Goal: Task Accomplishment & Management: Use online tool/utility

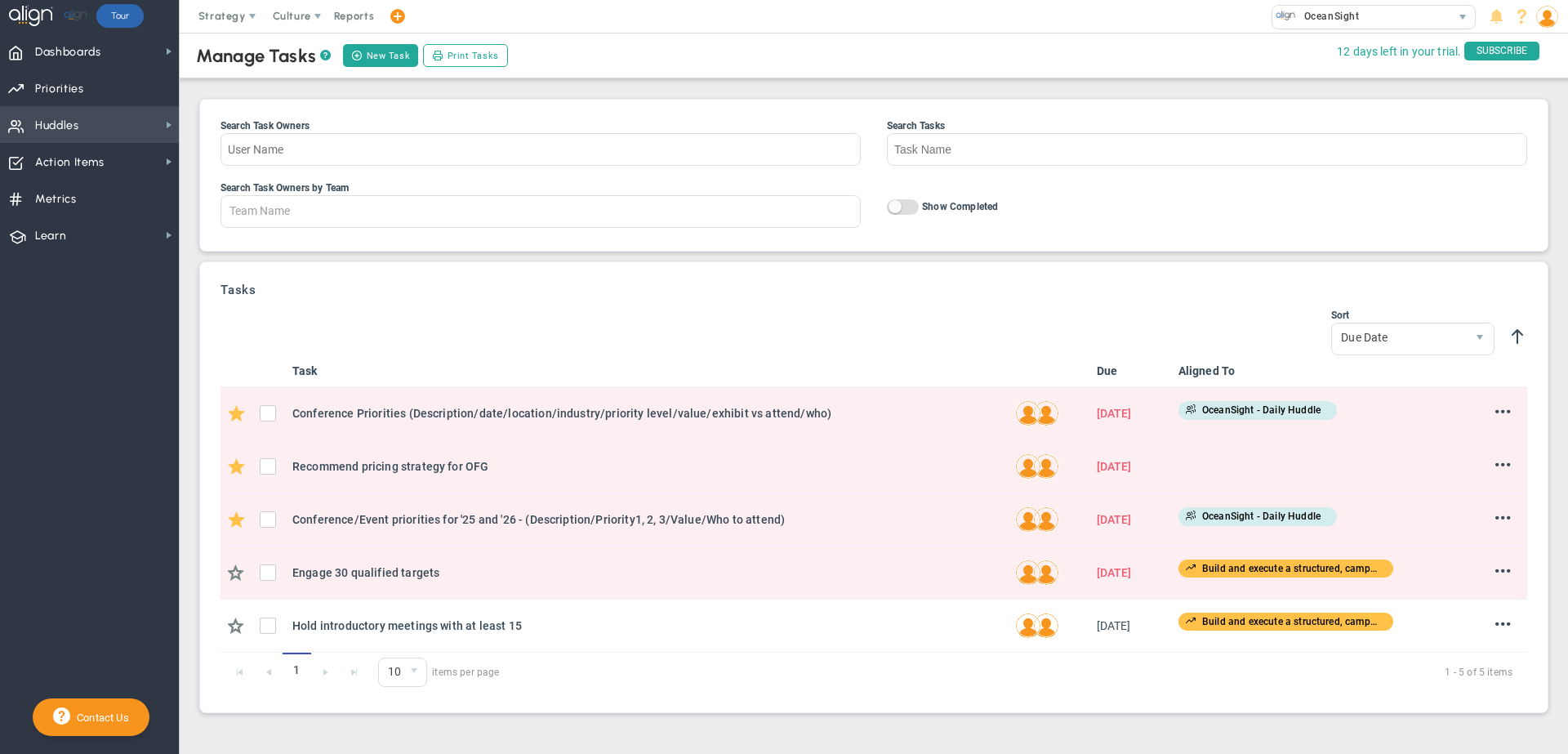
click at [88, 118] on span "Huddles Huddles" at bounding box center [89, 124] width 178 height 36
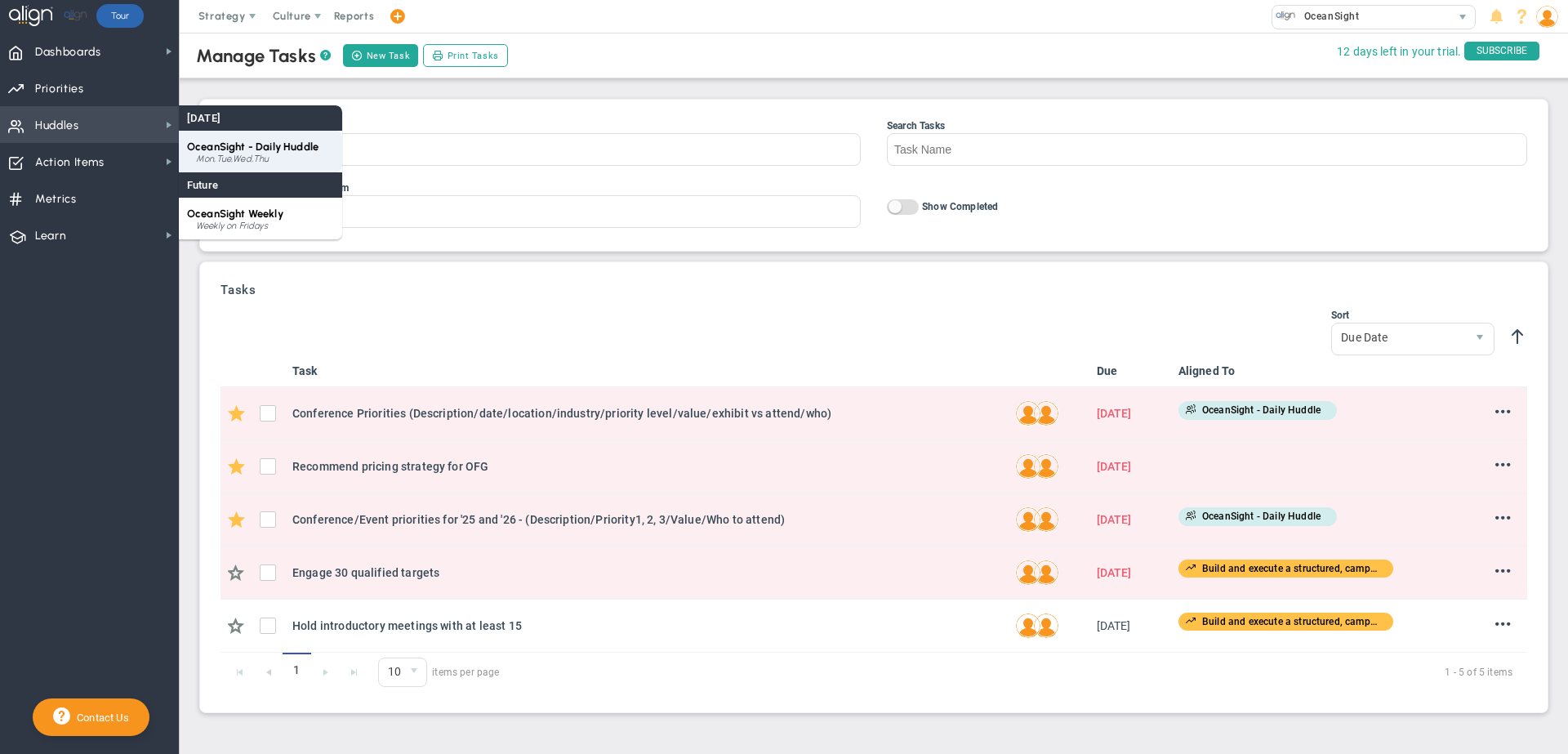
click at [233, 154] on div "Mon,Tue,Wed,Thu" at bounding box center [265, 159] width 138 height 10
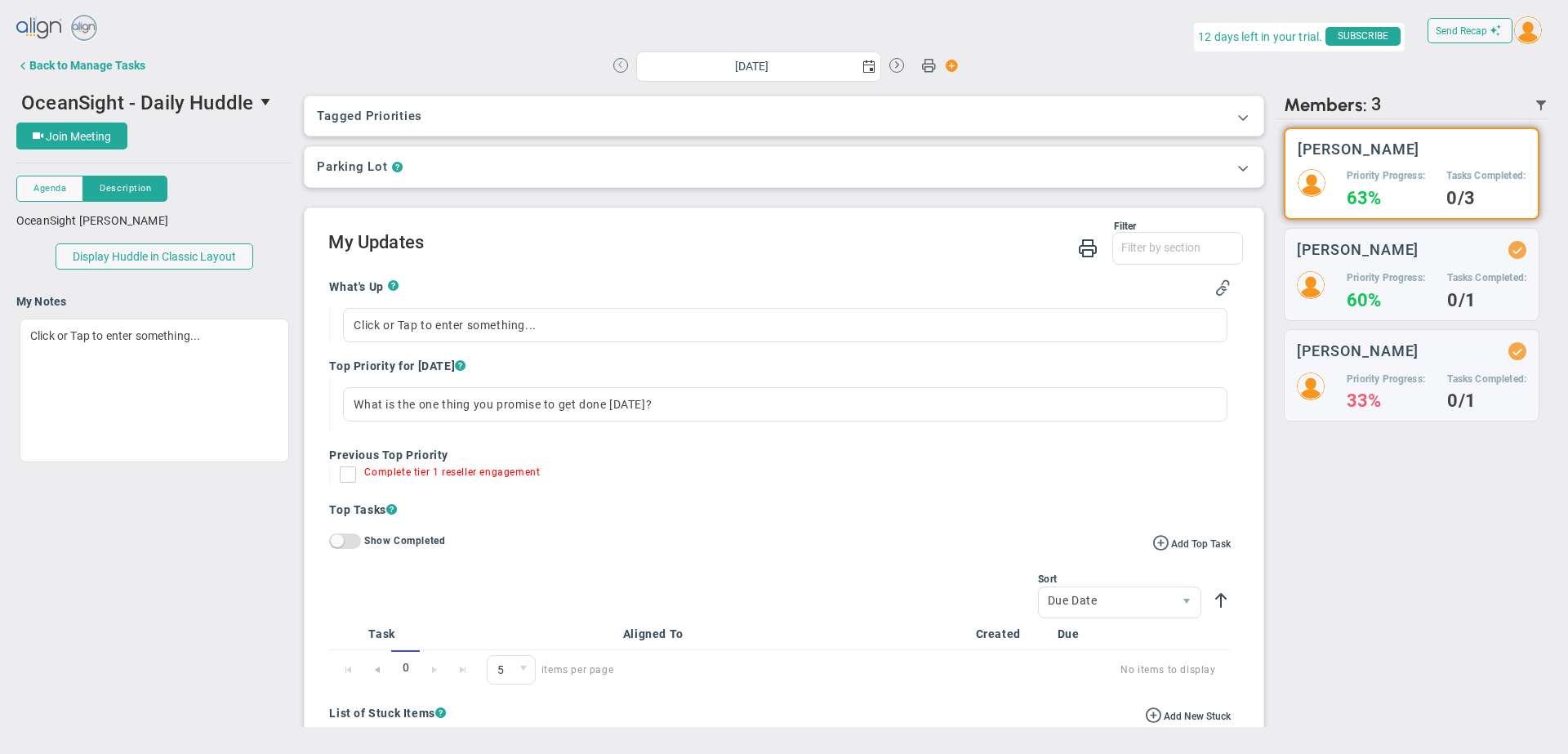
click at [617, 60] on button at bounding box center [620, 65] width 14 height 14
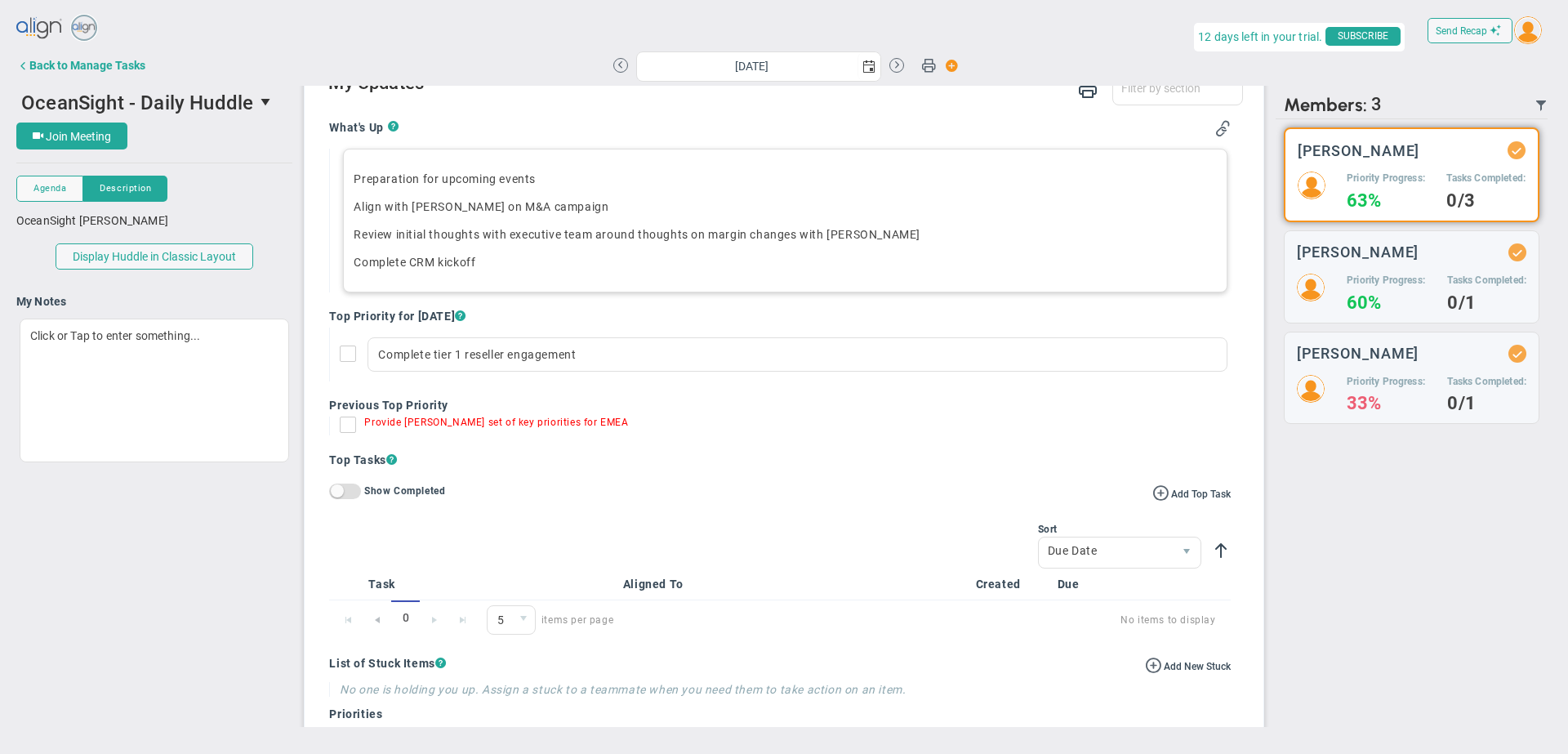
scroll to position [160, 0]
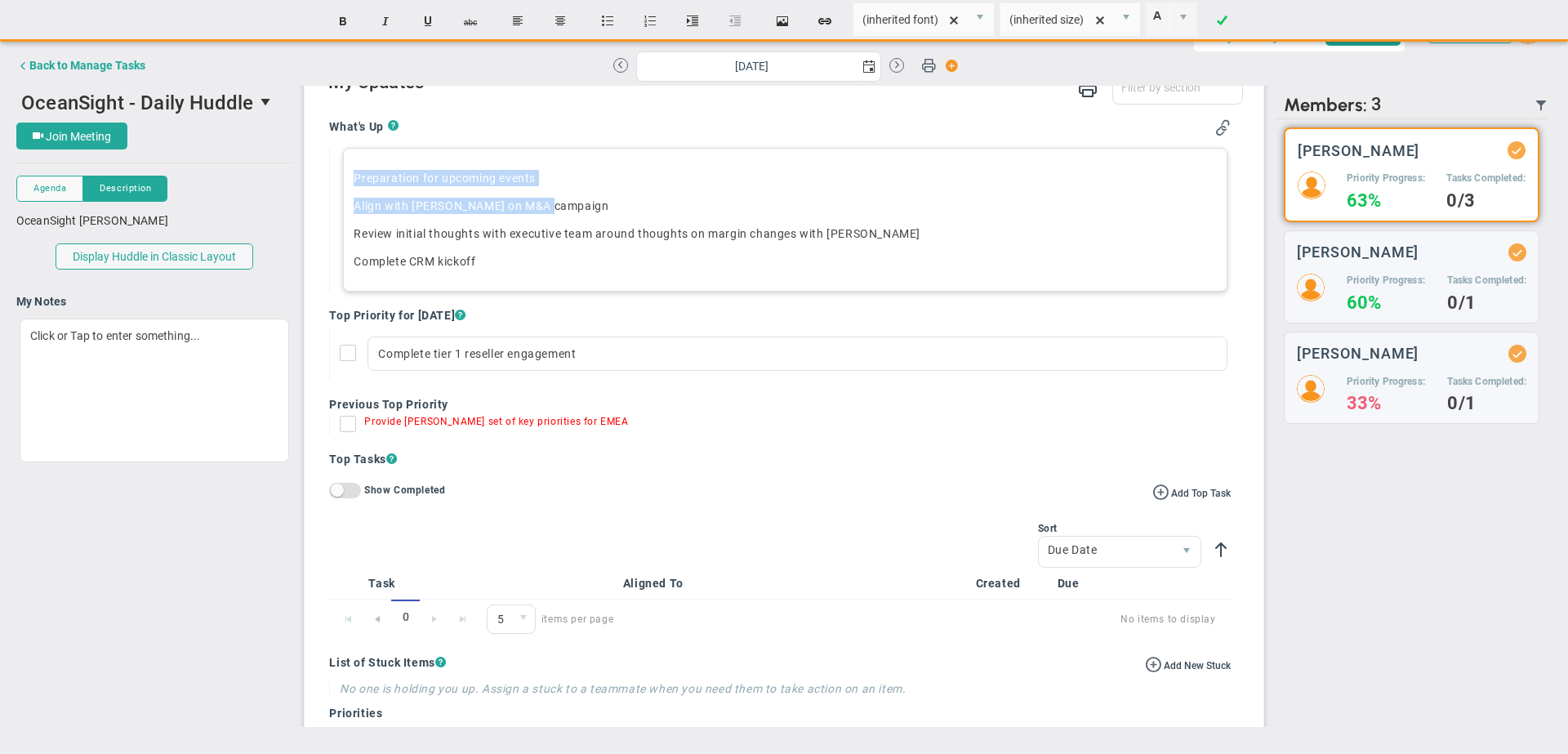
drag, startPoint x: 355, startPoint y: 179, endPoint x: 544, endPoint y: 204, distance: 190.6
click at [544, 204] on div "Preparation for upcoming events Align with [PERSON_NAME] on M&A campaign Review…" at bounding box center [785, 220] width 884 height 144
copy div "Preparation for upcoming events Align with [PERSON_NAME] on M&A campaign"
click at [898, 66] on button at bounding box center [896, 65] width 14 height 14
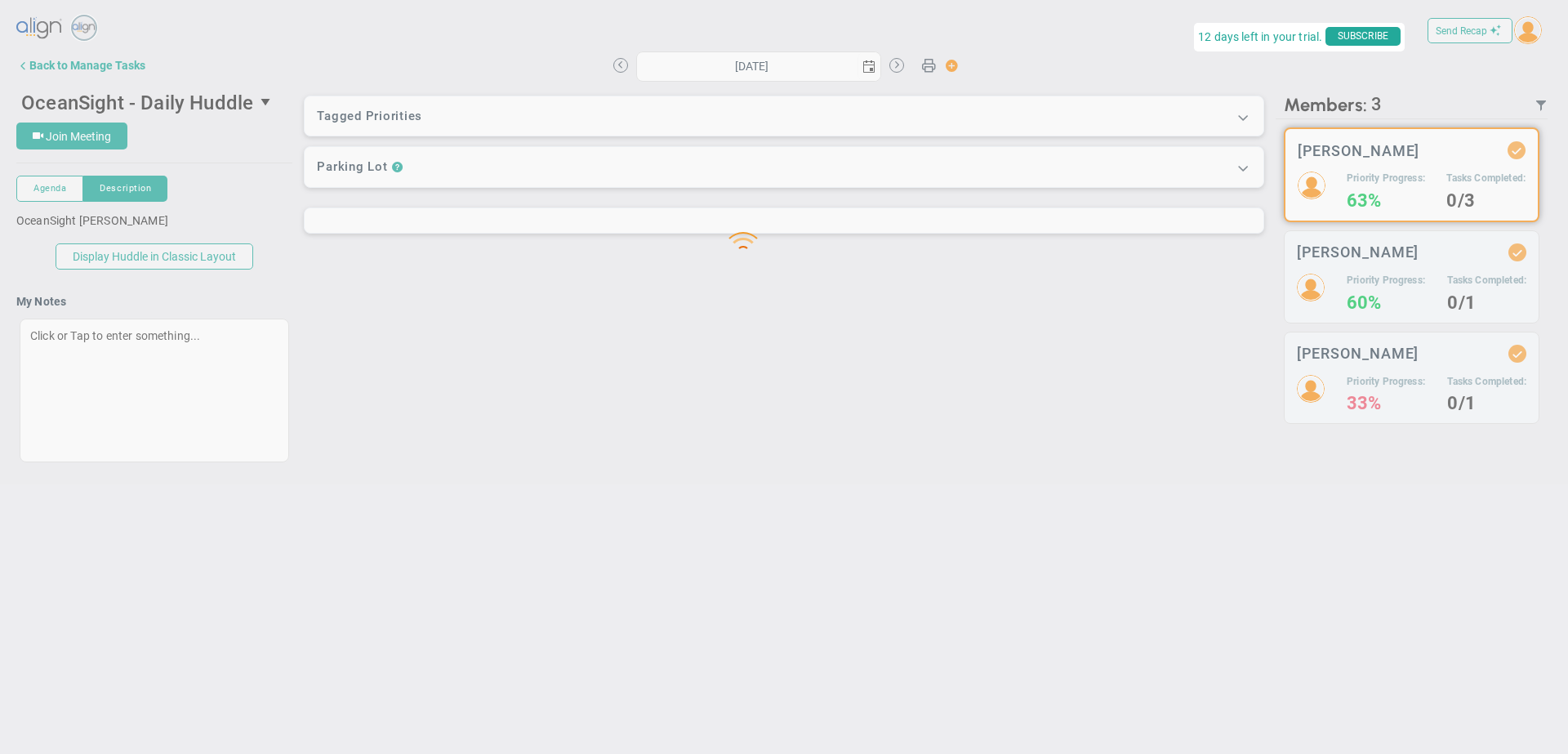
type input "[DATE]"
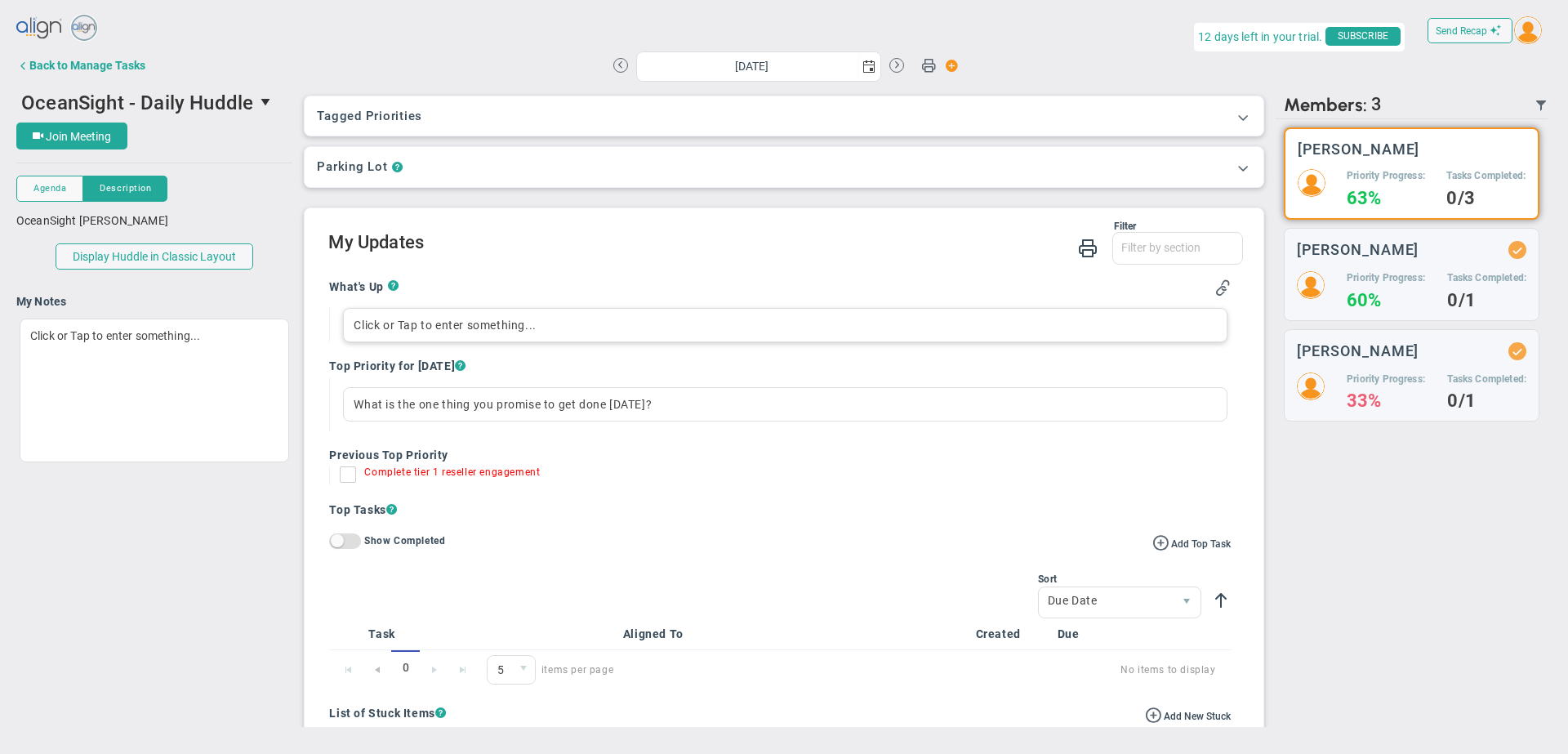
click at [453, 336] on div "Click or Tap to enter something..." at bounding box center [785, 325] width 884 height 35
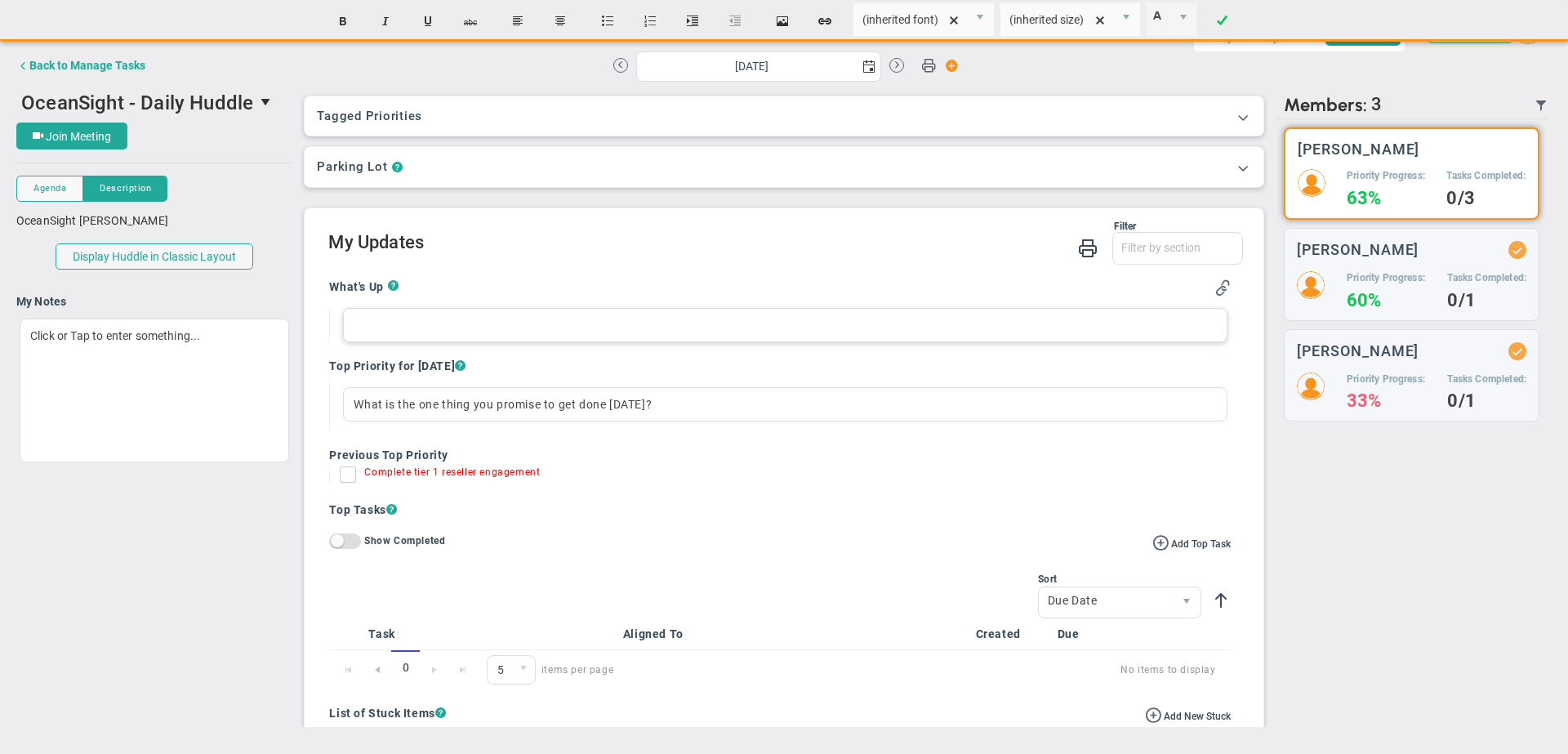
paste div
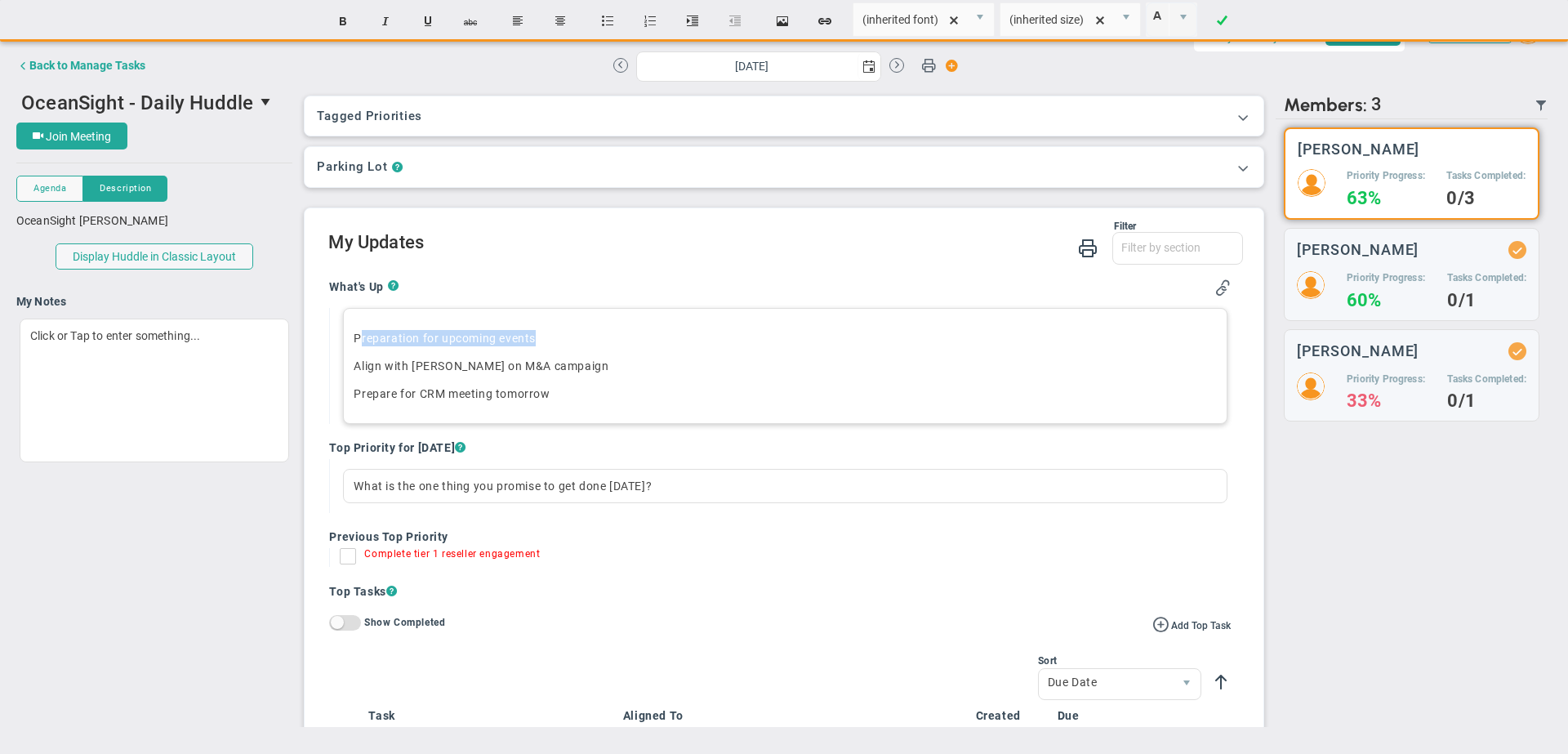
drag, startPoint x: 559, startPoint y: 341, endPoint x: 360, endPoint y: 341, distance: 199.0
click at [360, 341] on p "Preparation for upcoming events" at bounding box center [785, 338] width 863 height 16
click at [604, 367] on p "Align with [PERSON_NAME] on M&A campaign" at bounding box center [785, 366] width 863 height 16
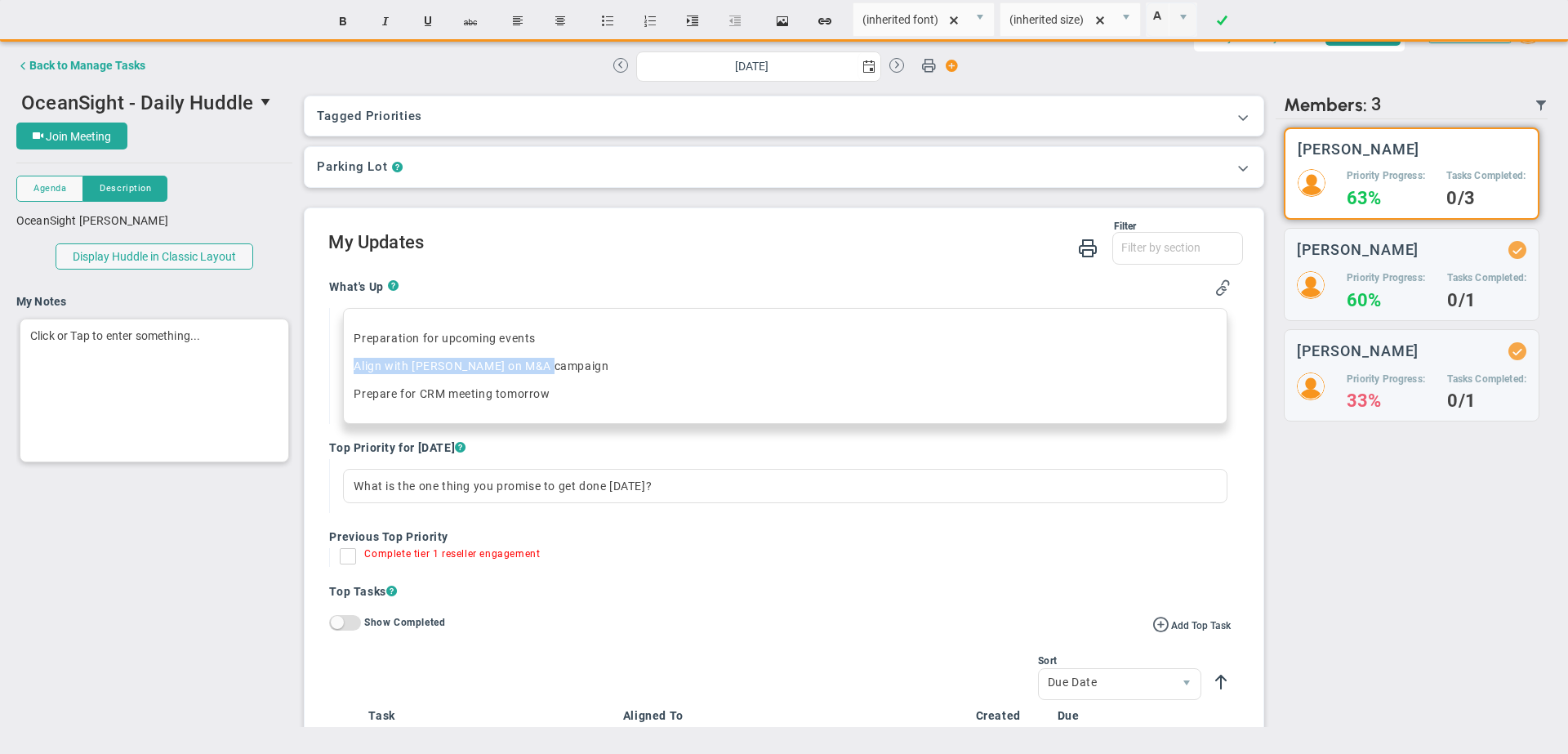
drag, startPoint x: 576, startPoint y: 366, endPoint x: 261, endPoint y: 369, distance: 315.0
click at [261, 369] on div "OceanSight - Daily Huddle 45711 Join Meeting [GEOGRAPHIC_DATA] [GEOGRAPHIC_DATA…" at bounding box center [783, 406] width 1535 height 641
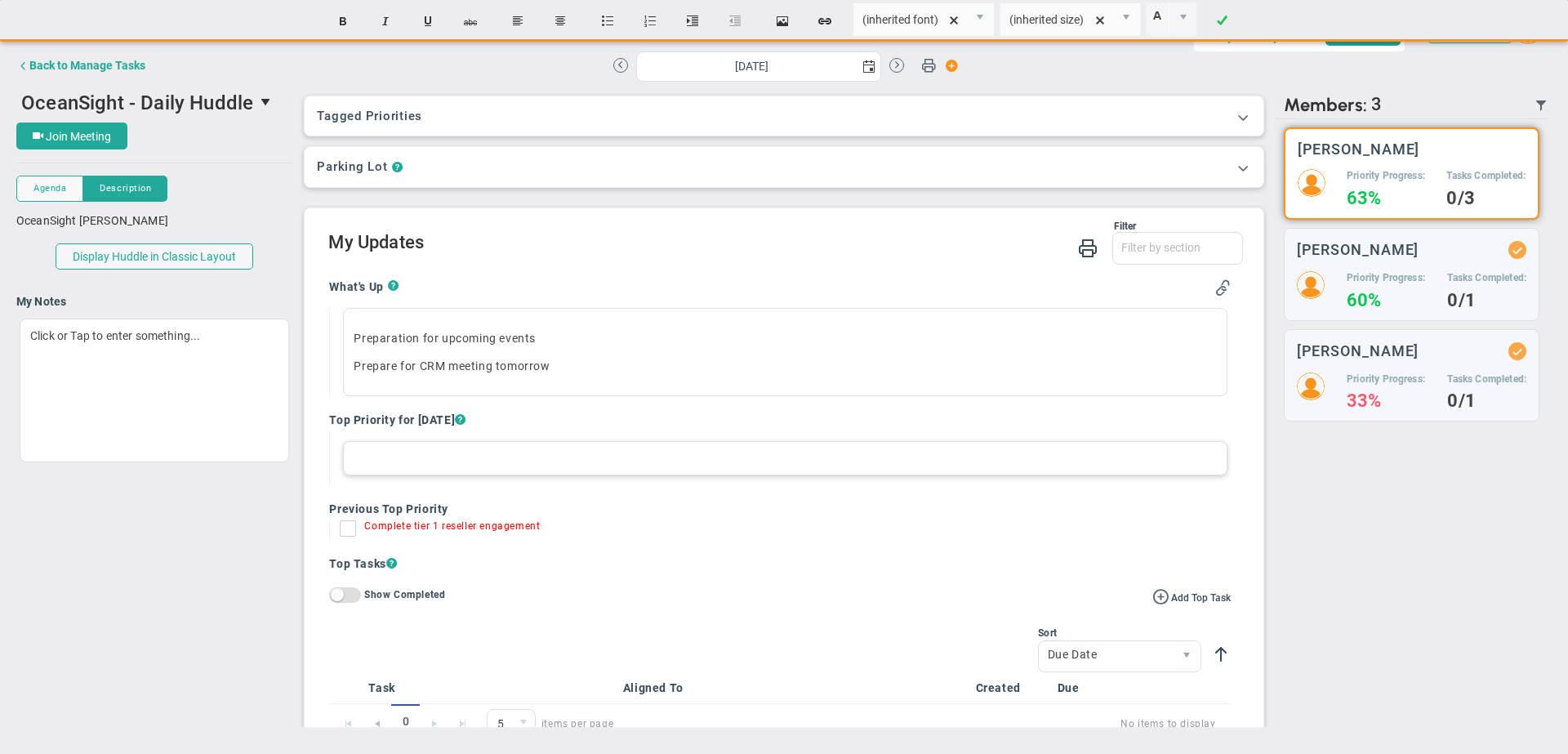
click at [416, 464] on div at bounding box center [785, 458] width 884 height 35
paste div
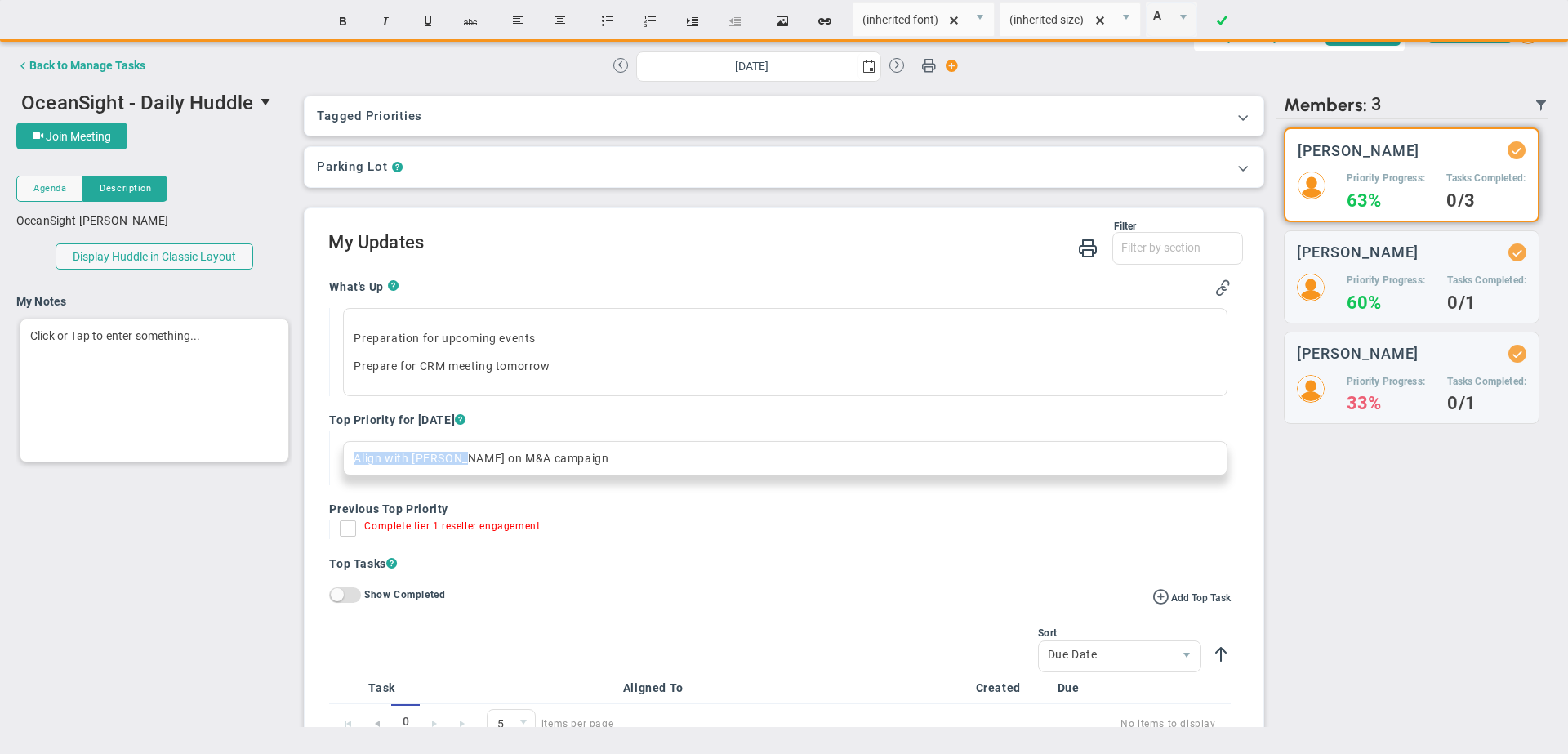
drag, startPoint x: 459, startPoint y: 459, endPoint x: 272, endPoint y: 454, distance: 187.1
click at [272, 454] on div "OceanSight - Daily Huddle 45711 Join Meeting [GEOGRAPHIC_DATA] [GEOGRAPHIC_DATA…" at bounding box center [783, 406] width 1535 height 641
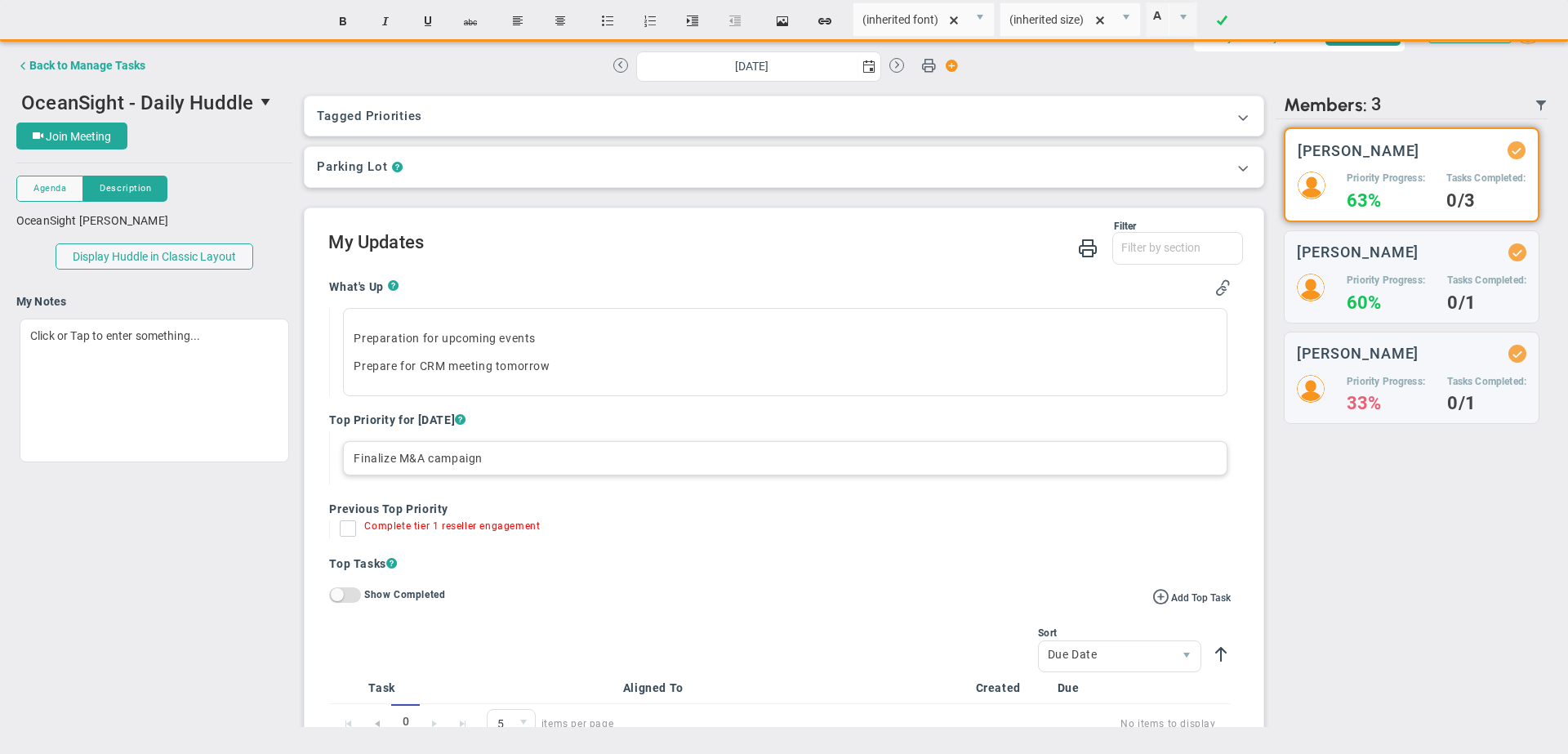
click at [650, 449] on div "Finalize M&A campaign" at bounding box center [785, 458] width 884 height 35
click at [403, 462] on span "Finalize M&A campaign" at bounding box center [418, 458] width 129 height 13
click at [549, 459] on div "Finalize NE M&A campaign" at bounding box center [785, 458] width 884 height 35
click at [616, 271] on div "Send Recap Profile Contact your Advisor Share! Become an Affiliate" at bounding box center [783, 369] width 1535 height 715
drag, startPoint x: 401, startPoint y: 332, endPoint x: 506, endPoint y: 367, distance: 110.7
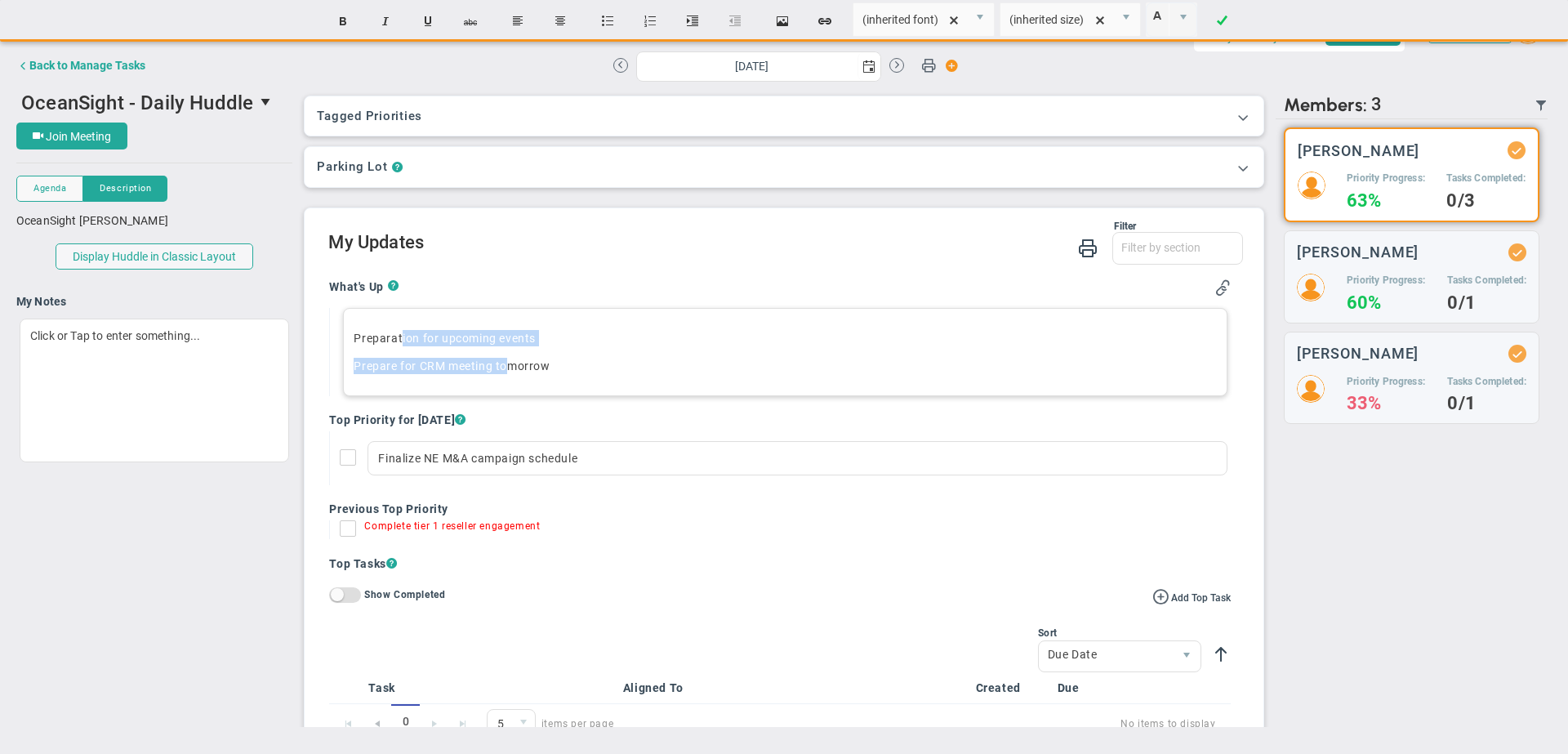
click at [506, 367] on div "Preparation for upcoming events Prepare for CRM meeting [DATE]﻿" at bounding box center [785, 352] width 884 height 88
click at [716, 345] on p "Preparation for upcoming events" at bounding box center [785, 338] width 863 height 16
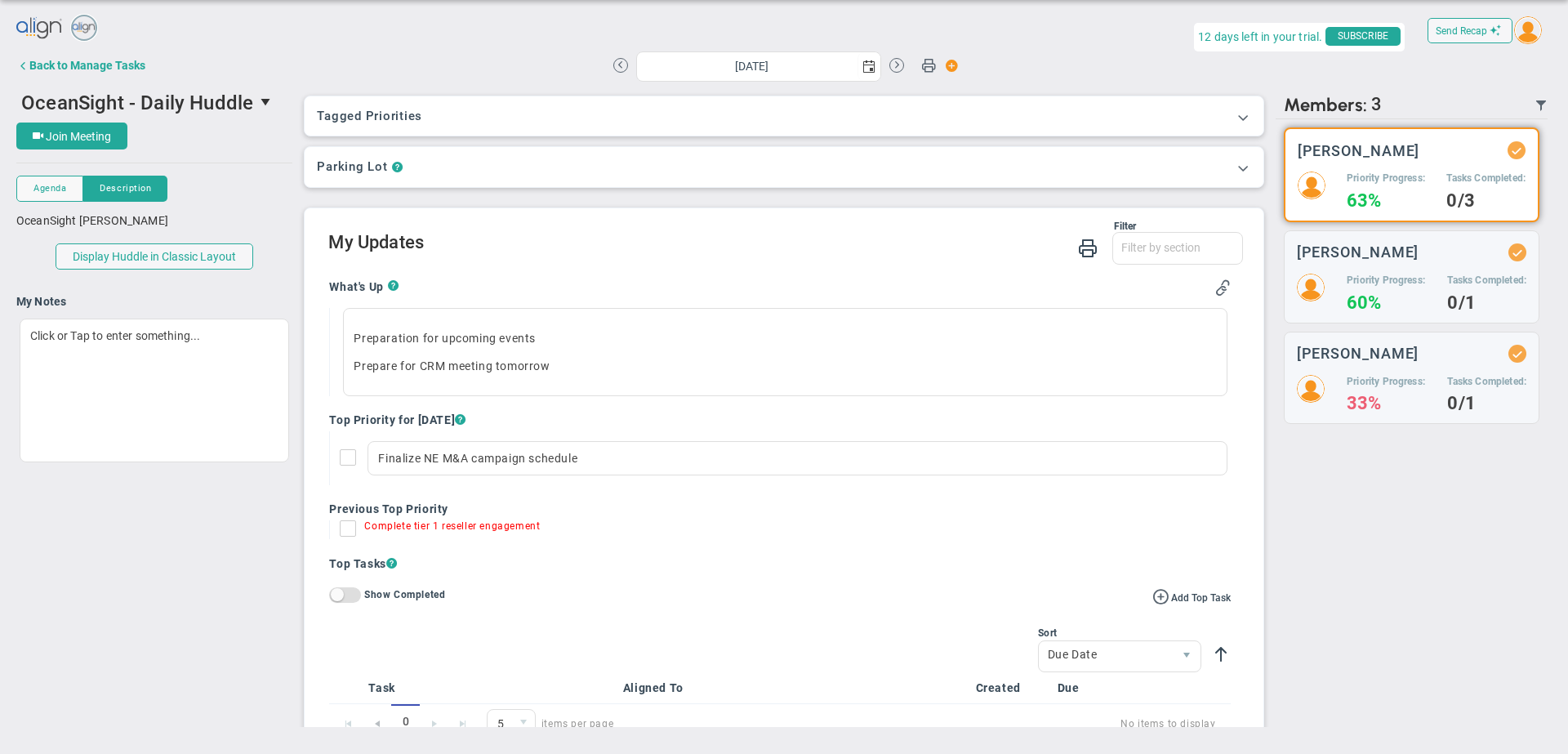
click at [300, 393] on div "Tagged OKRs Tagged Priorities This Huddle doesn’t have a tag. Tagged OKRs Tagge…" at bounding box center [784, 406] width 983 height 641
click at [1137, 42] on div "Send Recap Profile Contact your Advisor Share! Become an Affiliate" at bounding box center [783, 30] width 1535 height 36
